Goal: Navigation & Orientation: Find specific page/section

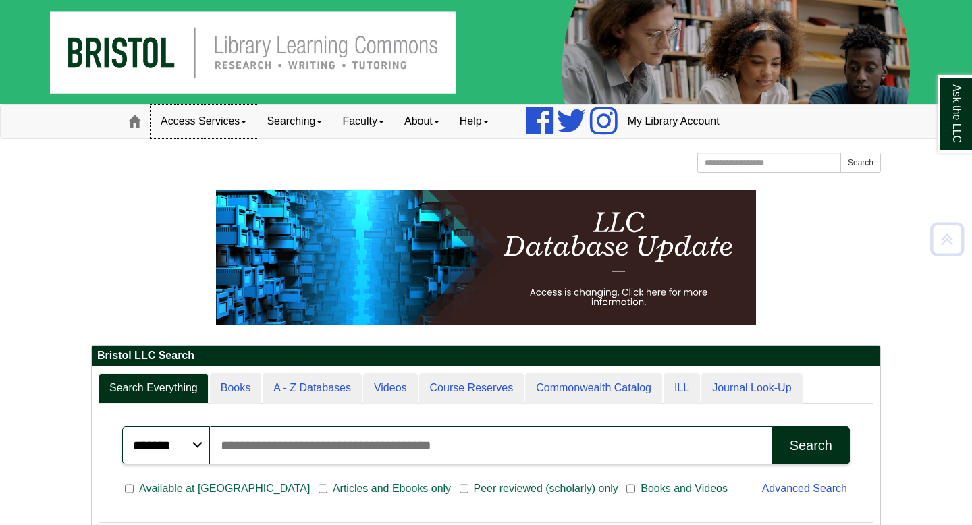
click at [241, 116] on link "Access Services" at bounding box center [204, 122] width 106 height 34
click at [329, 125] on link "Searching" at bounding box center [295, 122] width 76 height 34
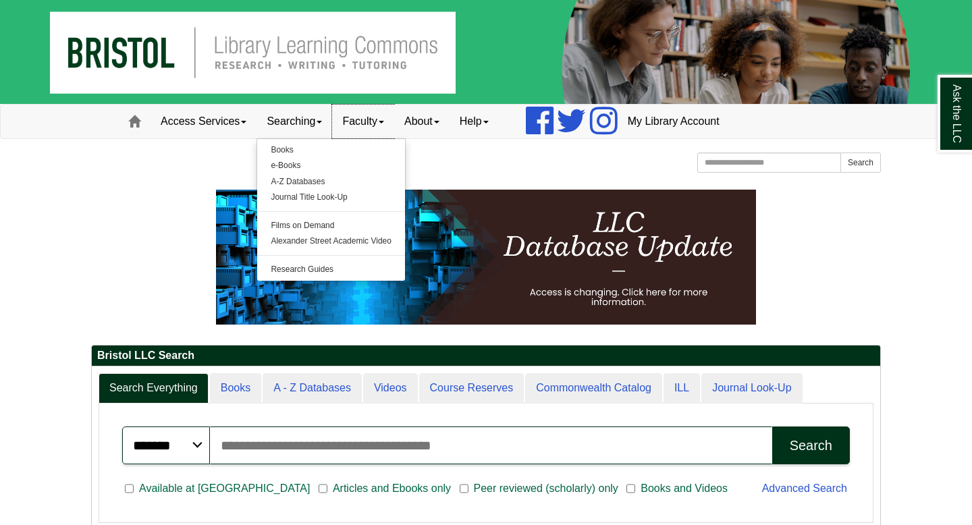
click at [383, 124] on link "Faculty" at bounding box center [363, 122] width 62 height 34
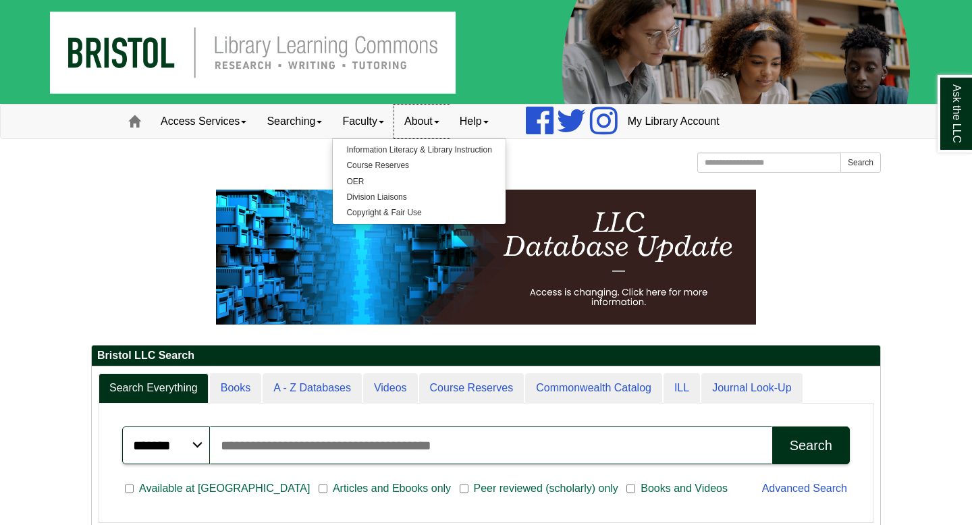
click at [427, 131] on link "About" at bounding box center [421, 122] width 55 height 34
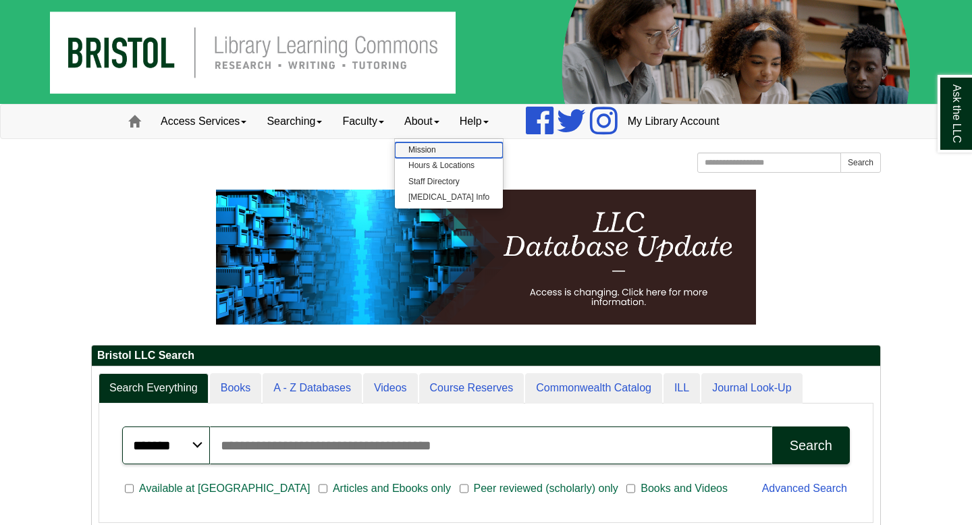
click at [433, 156] on link "Mission" at bounding box center [449, 150] width 108 height 16
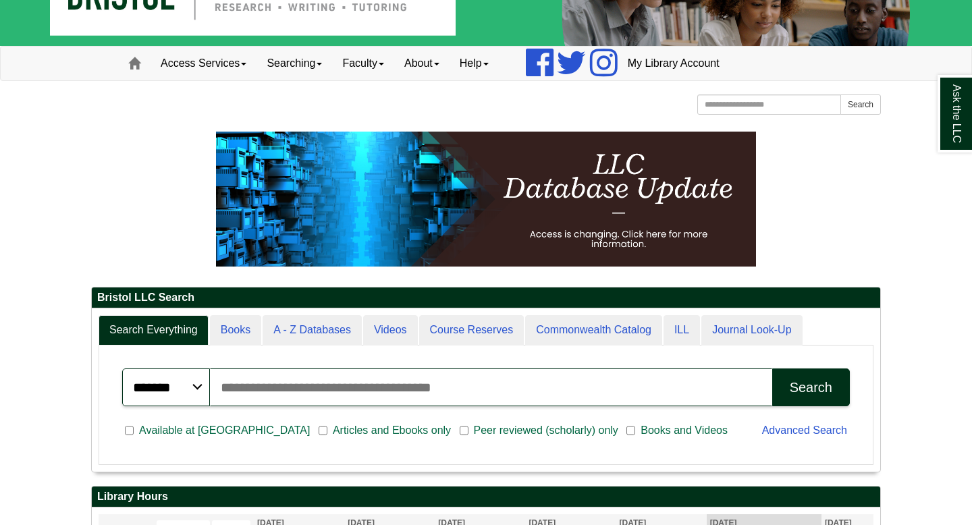
scroll to position [65, 0]
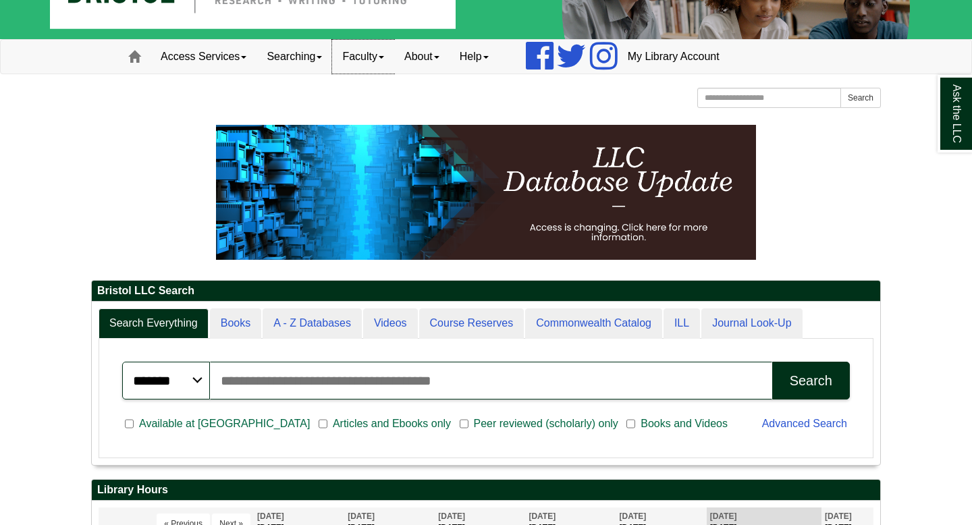
click at [352, 57] on link "Faculty" at bounding box center [363, 57] width 62 height 34
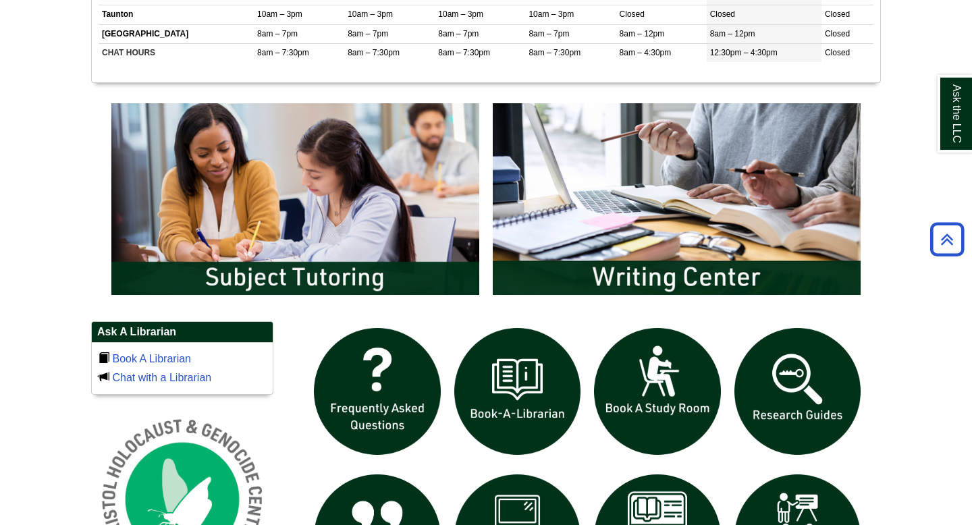
scroll to position [698, 0]
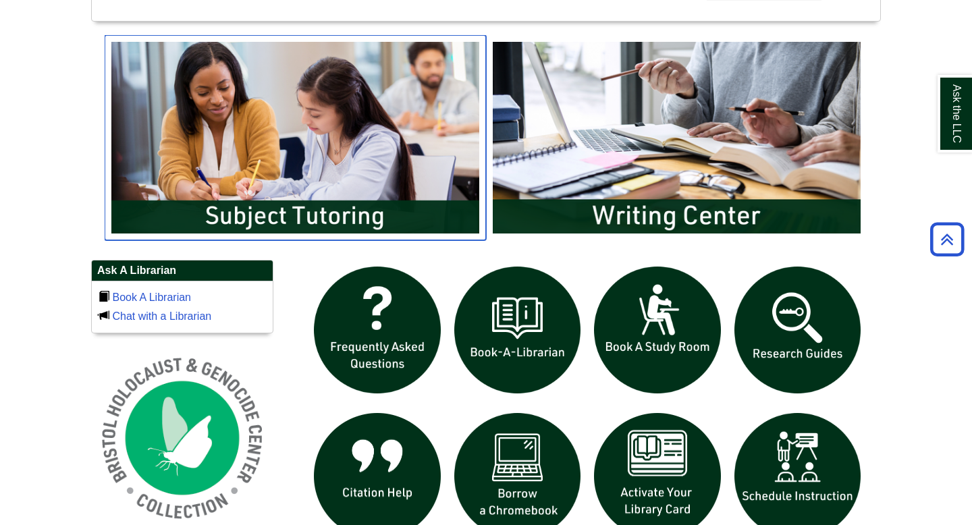
click at [311, 152] on img "slideshow" at bounding box center [295, 137] width 381 height 205
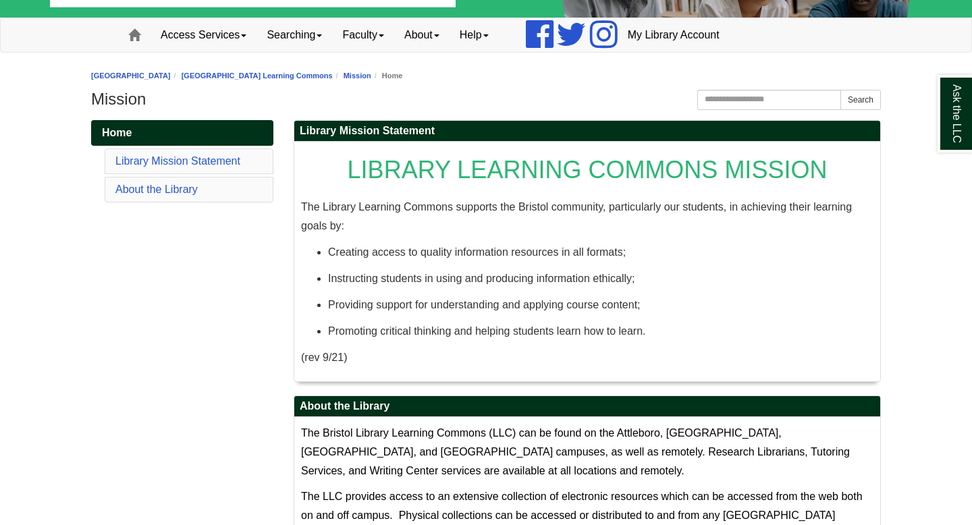
scroll to position [98, 0]
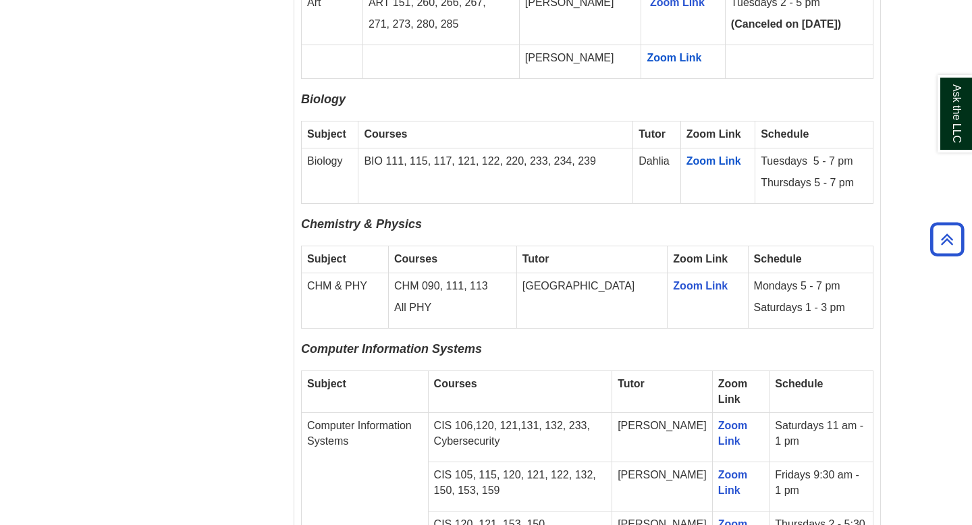
scroll to position [1332, 0]
